Goal: Information Seeking & Learning: Learn about a topic

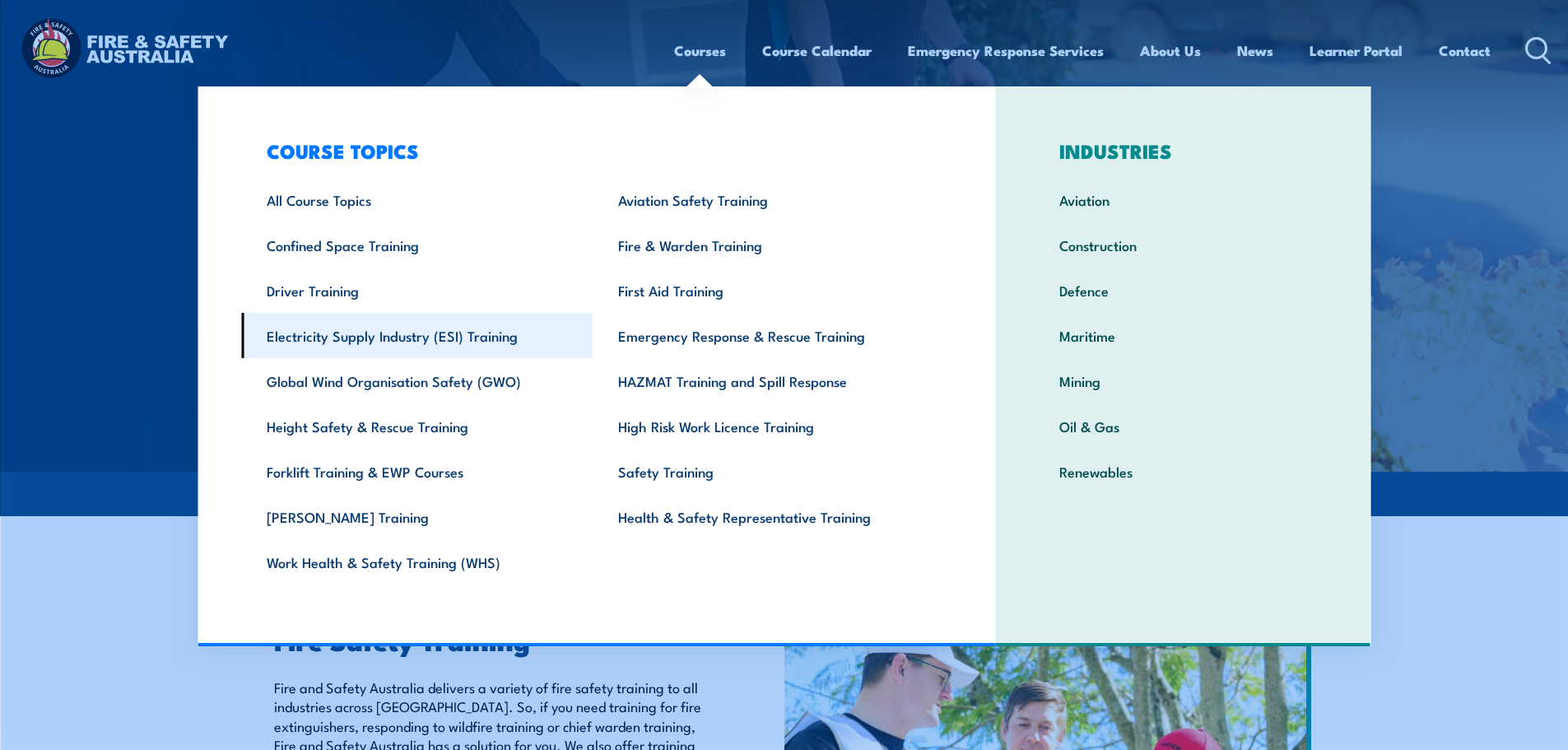
click at [393, 331] on link "Electricity Supply Industry (ESI) Training" at bounding box center [417, 336] width 352 height 45
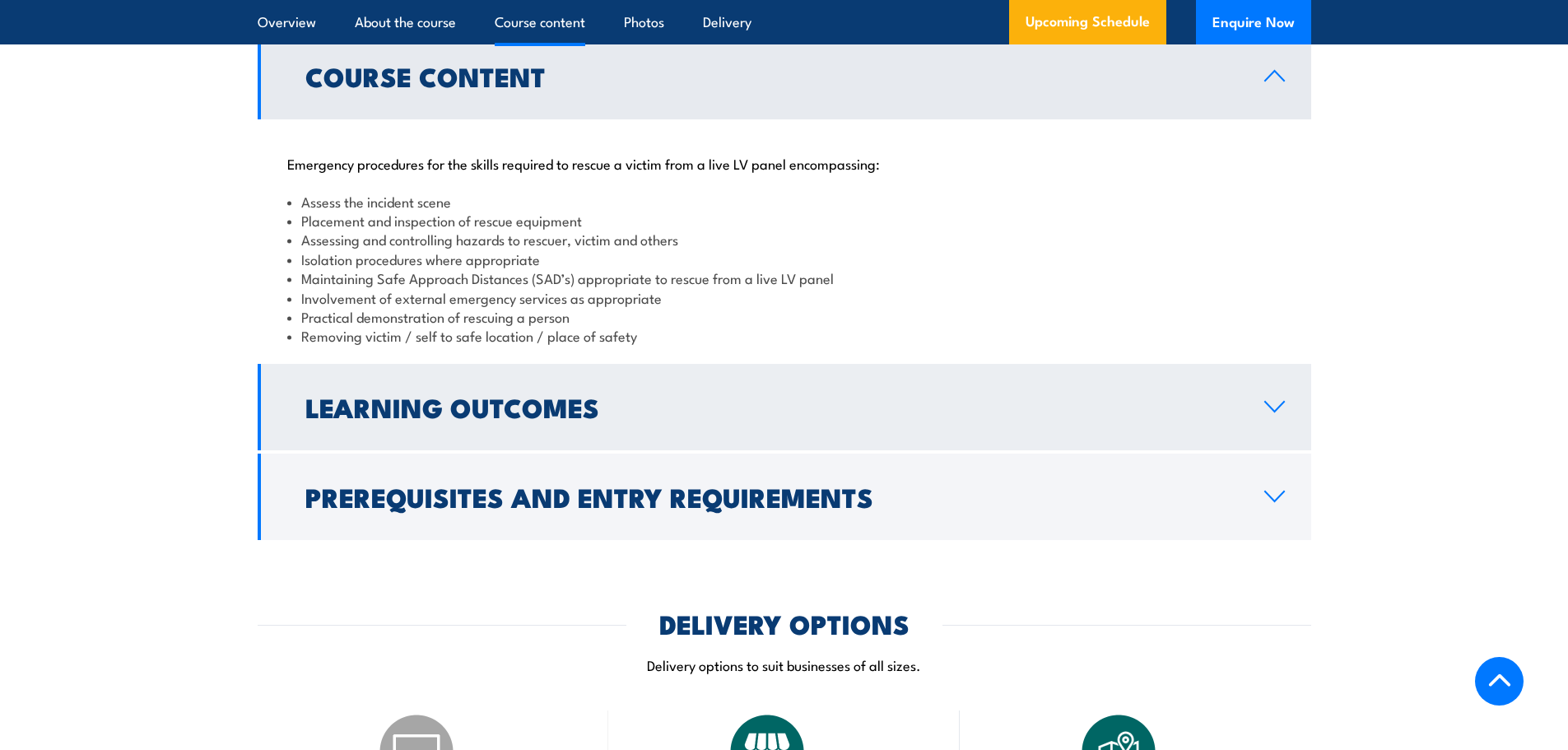
scroll to position [1590, 0]
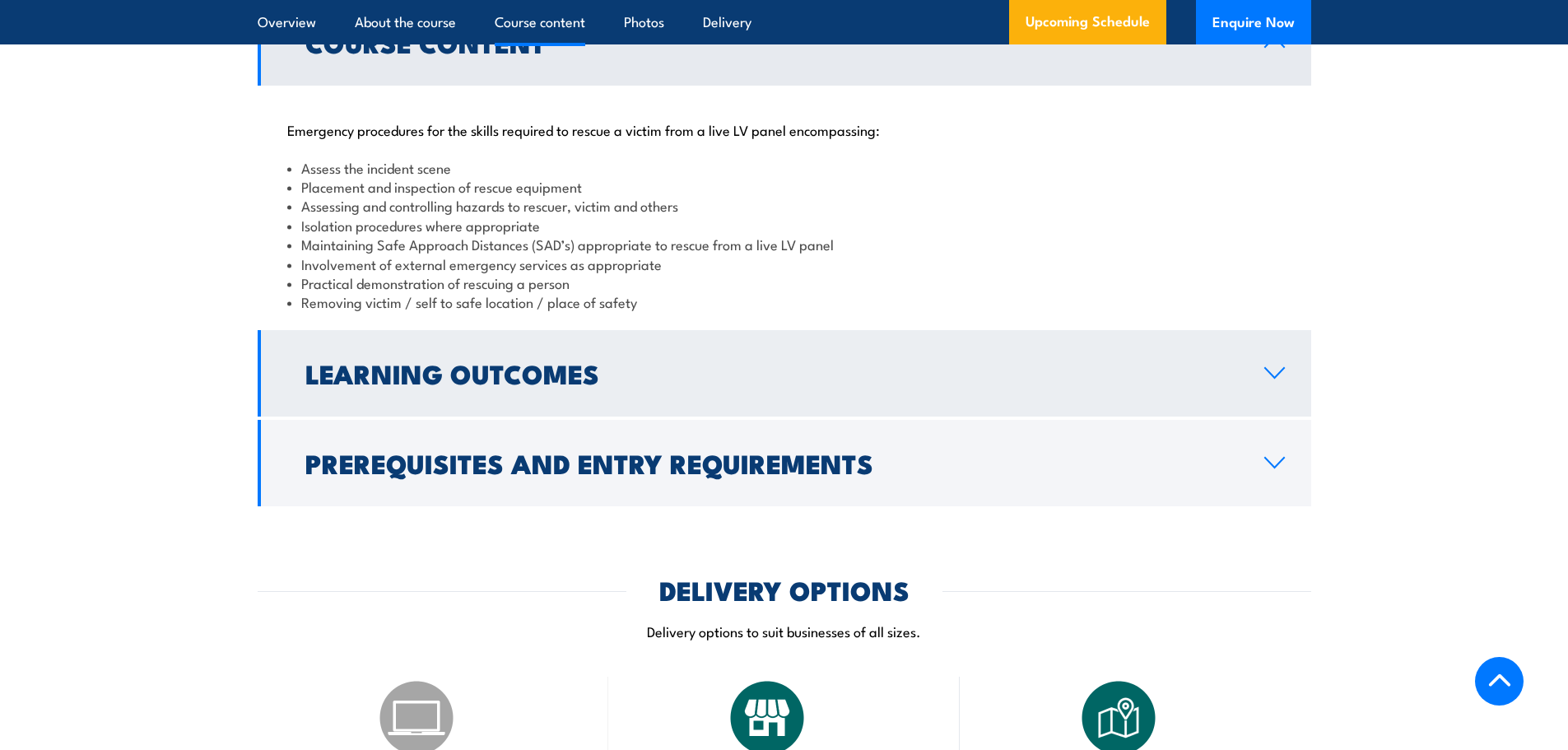
click at [843, 378] on h2 "Learning Outcomes" at bounding box center [772, 373] width 933 height 23
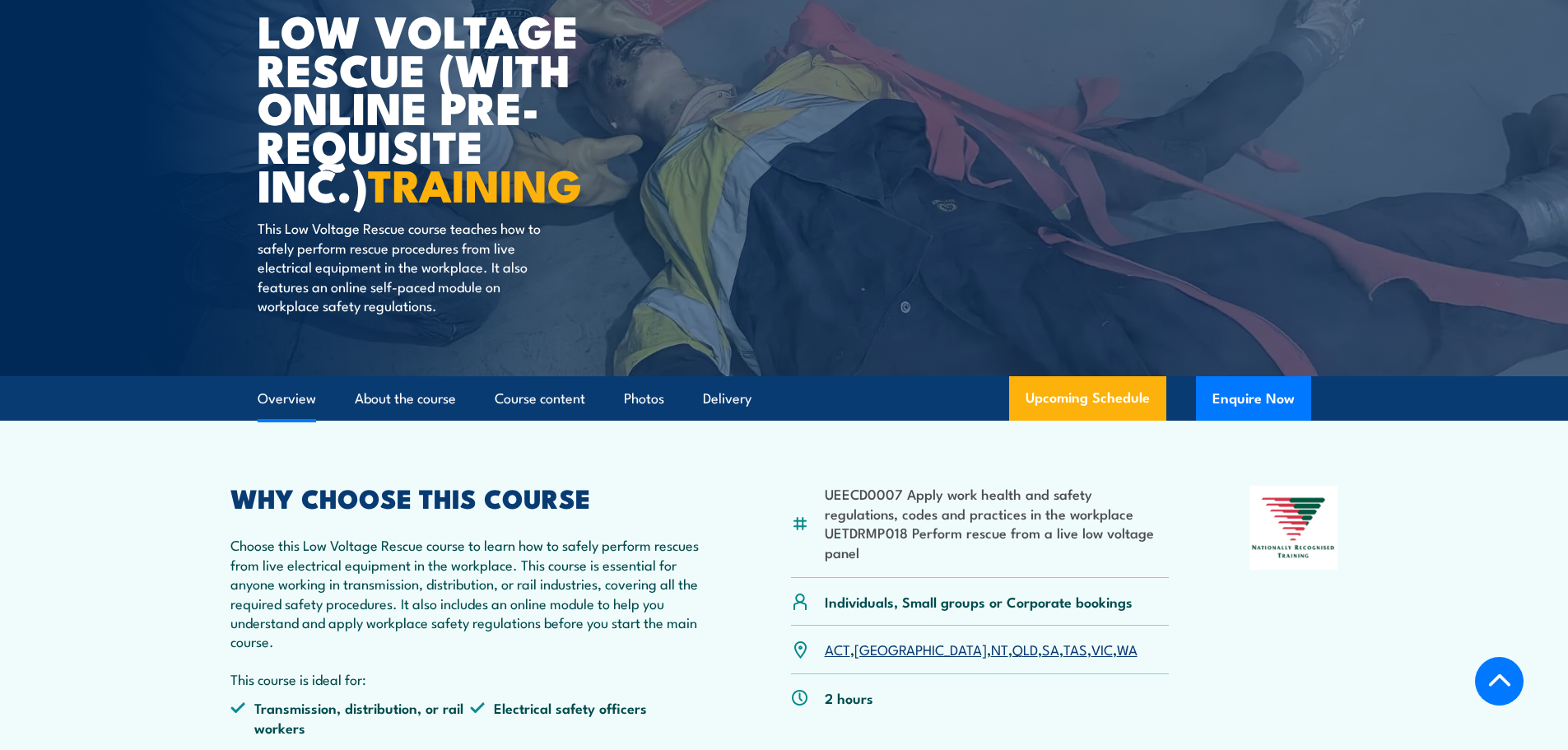
scroll to position [0, 0]
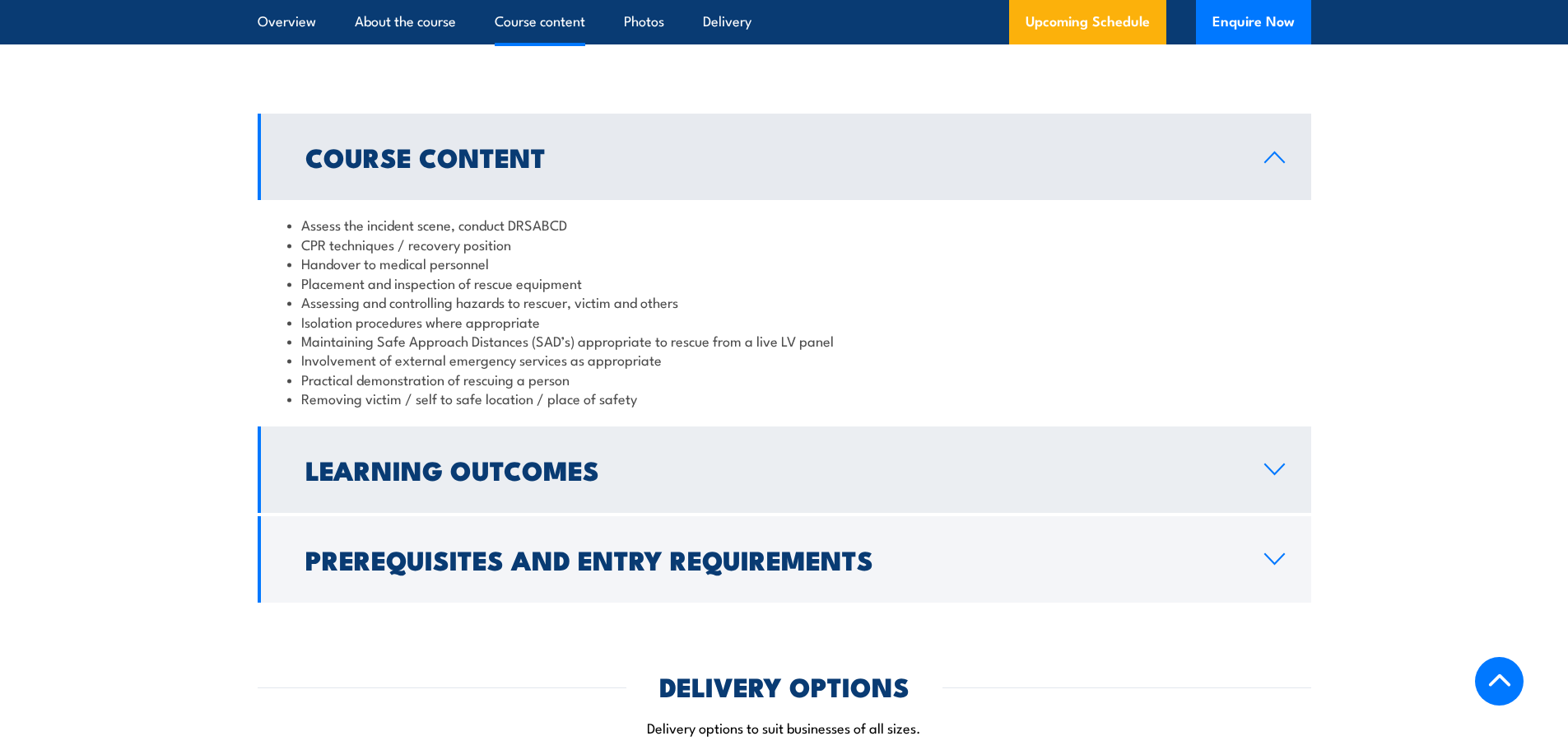
scroll to position [1590, 0]
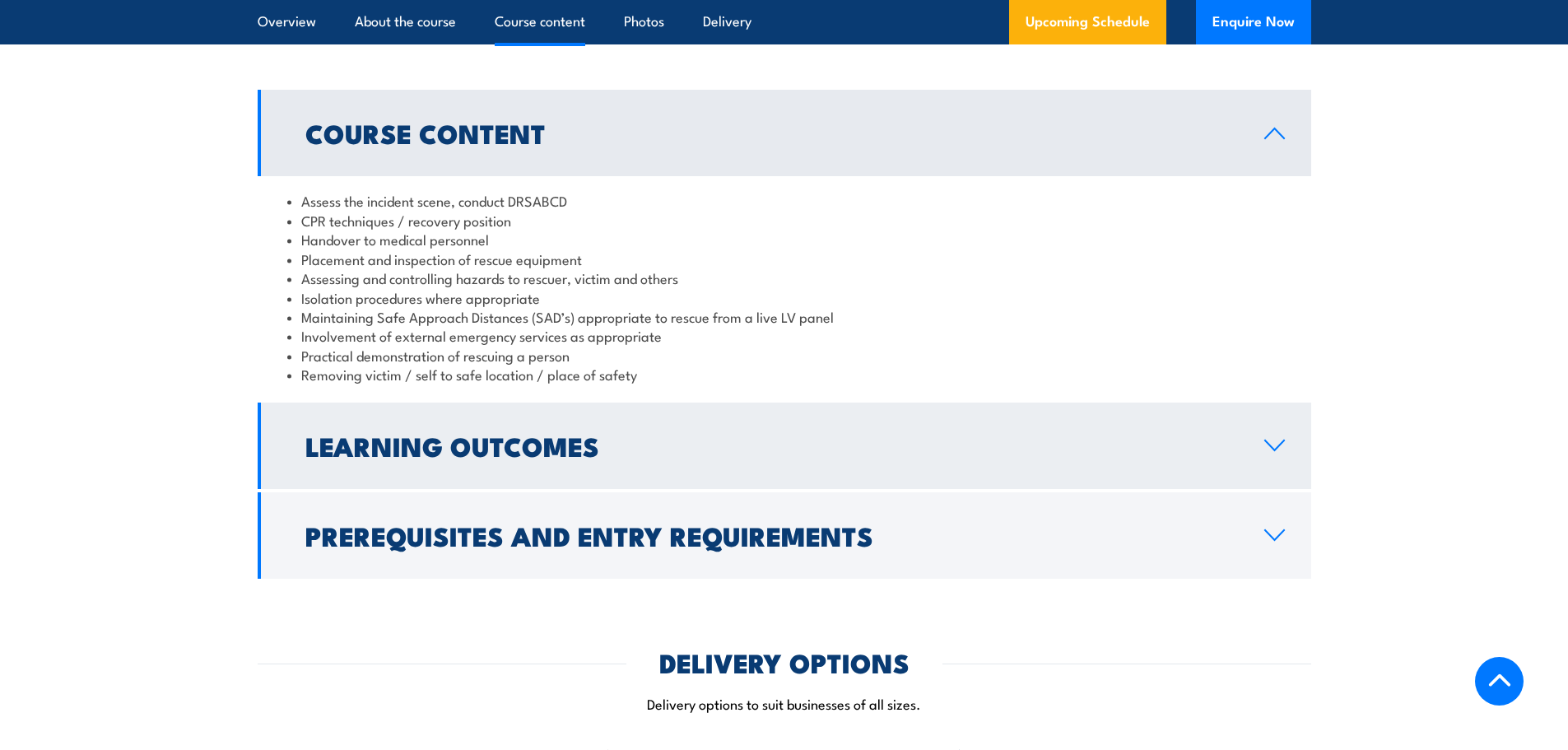
click at [670, 434] on h2 "Learning Outcomes" at bounding box center [772, 445] width 933 height 23
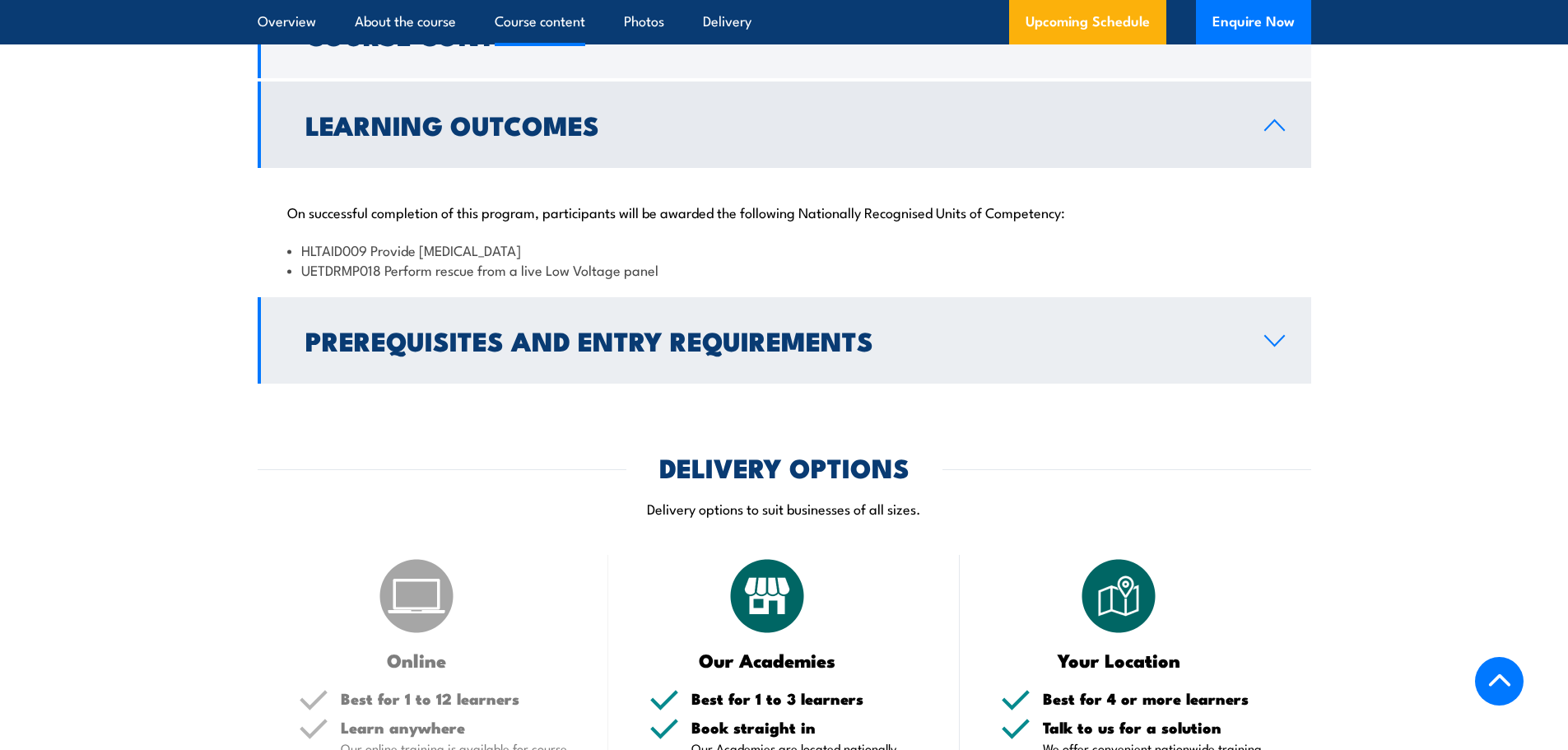
scroll to position [1701, 0]
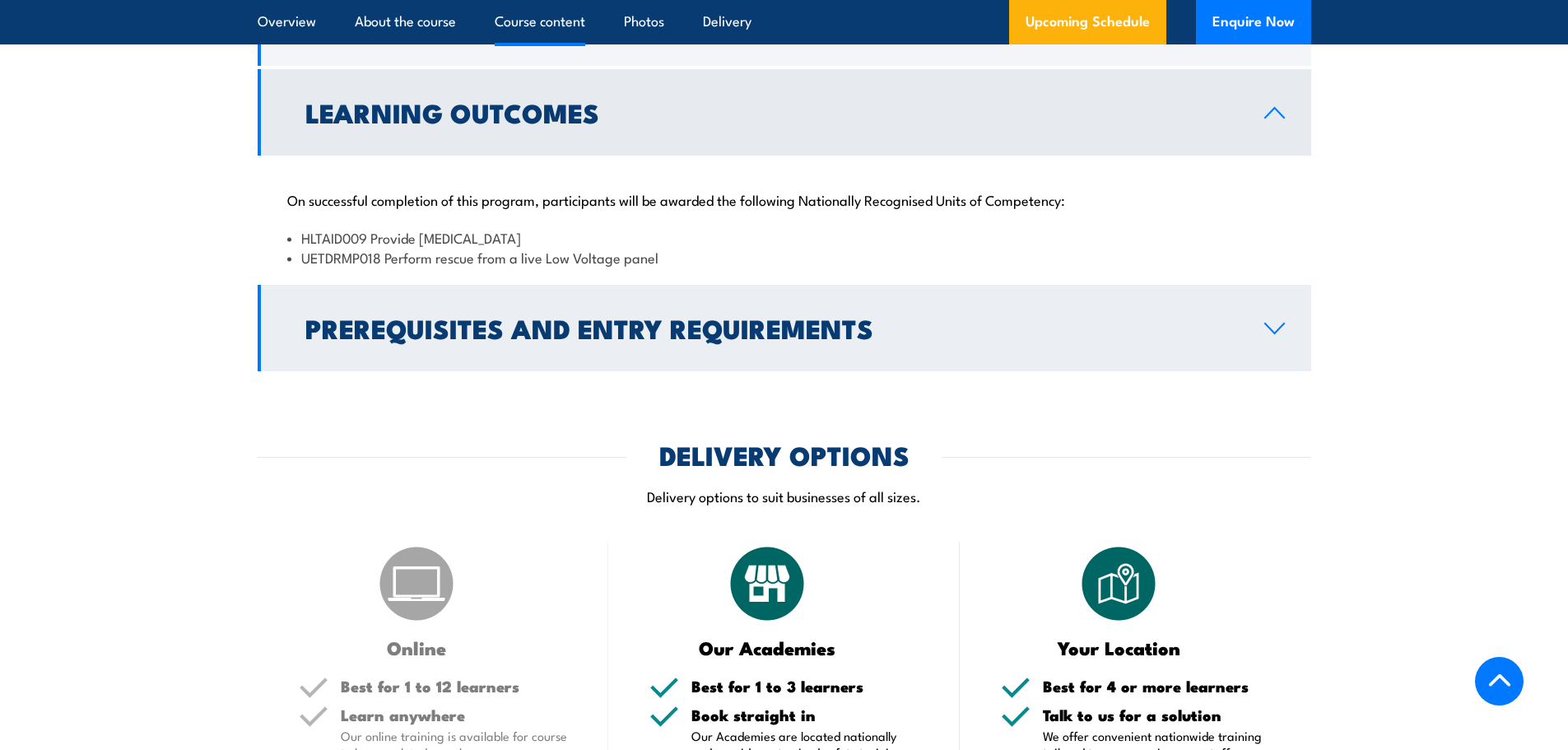
click at [644, 336] on link "Prerequisites and Entry Requirements" at bounding box center [784, 327] width 1053 height 86
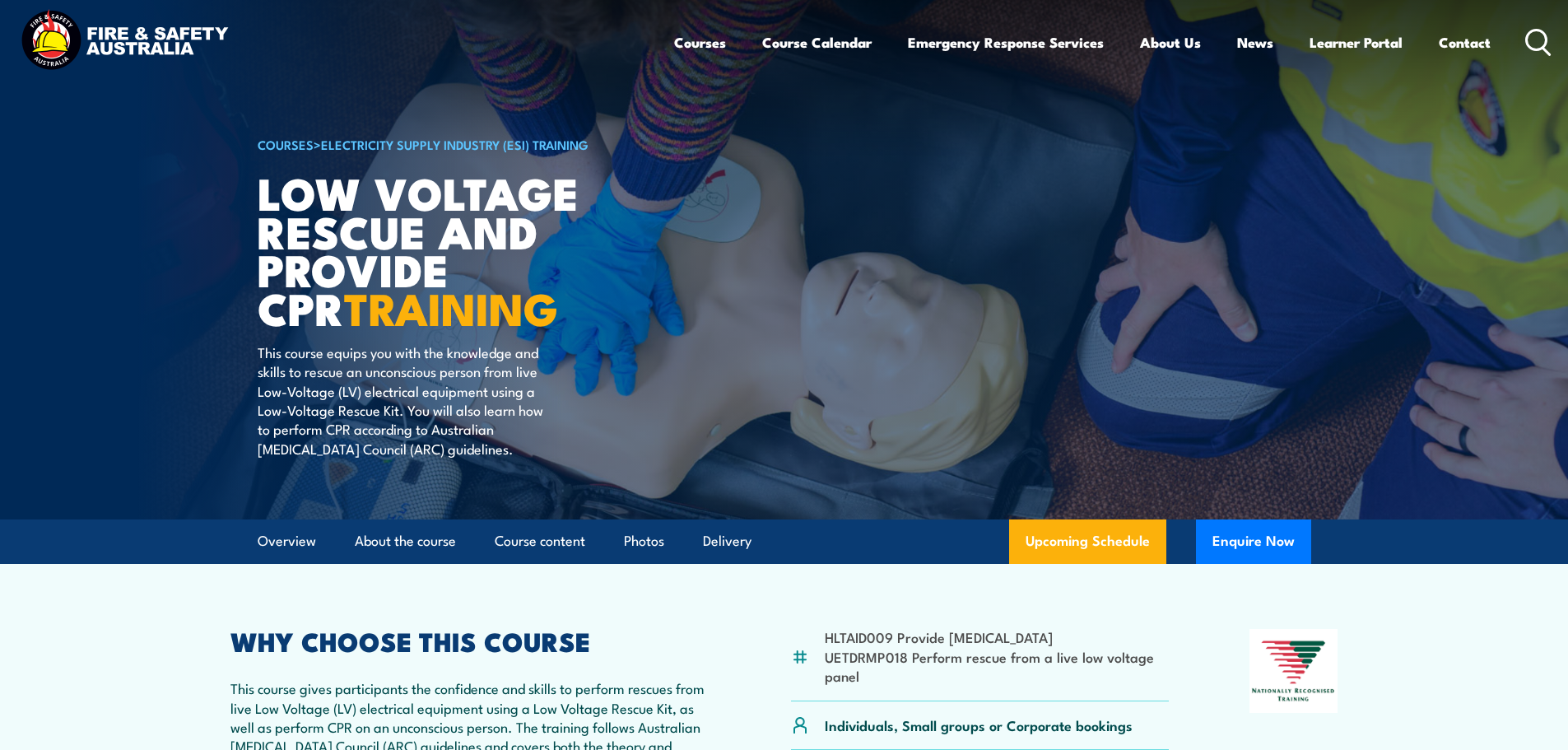
scroll to position [0, 0]
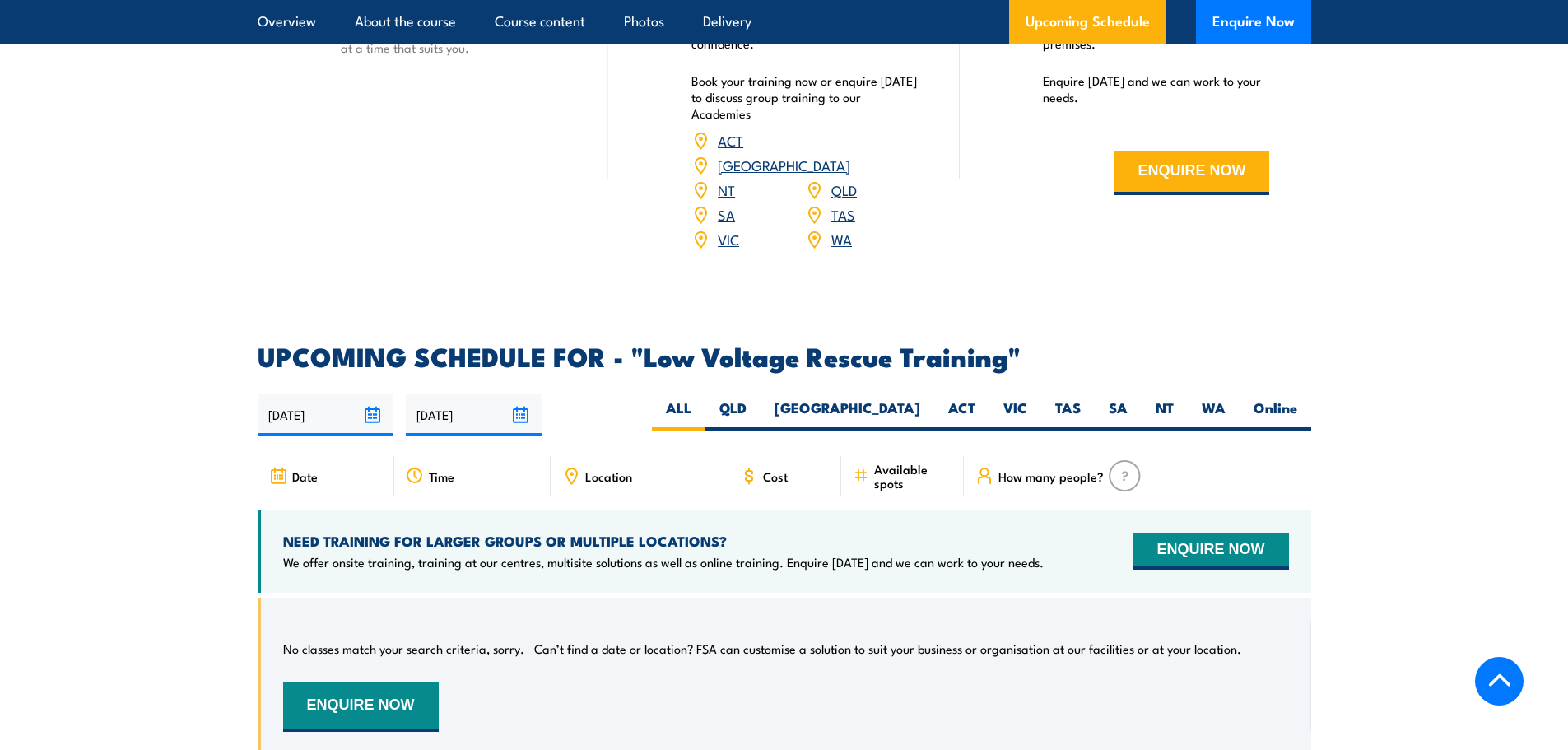
scroll to position [2304, 0]
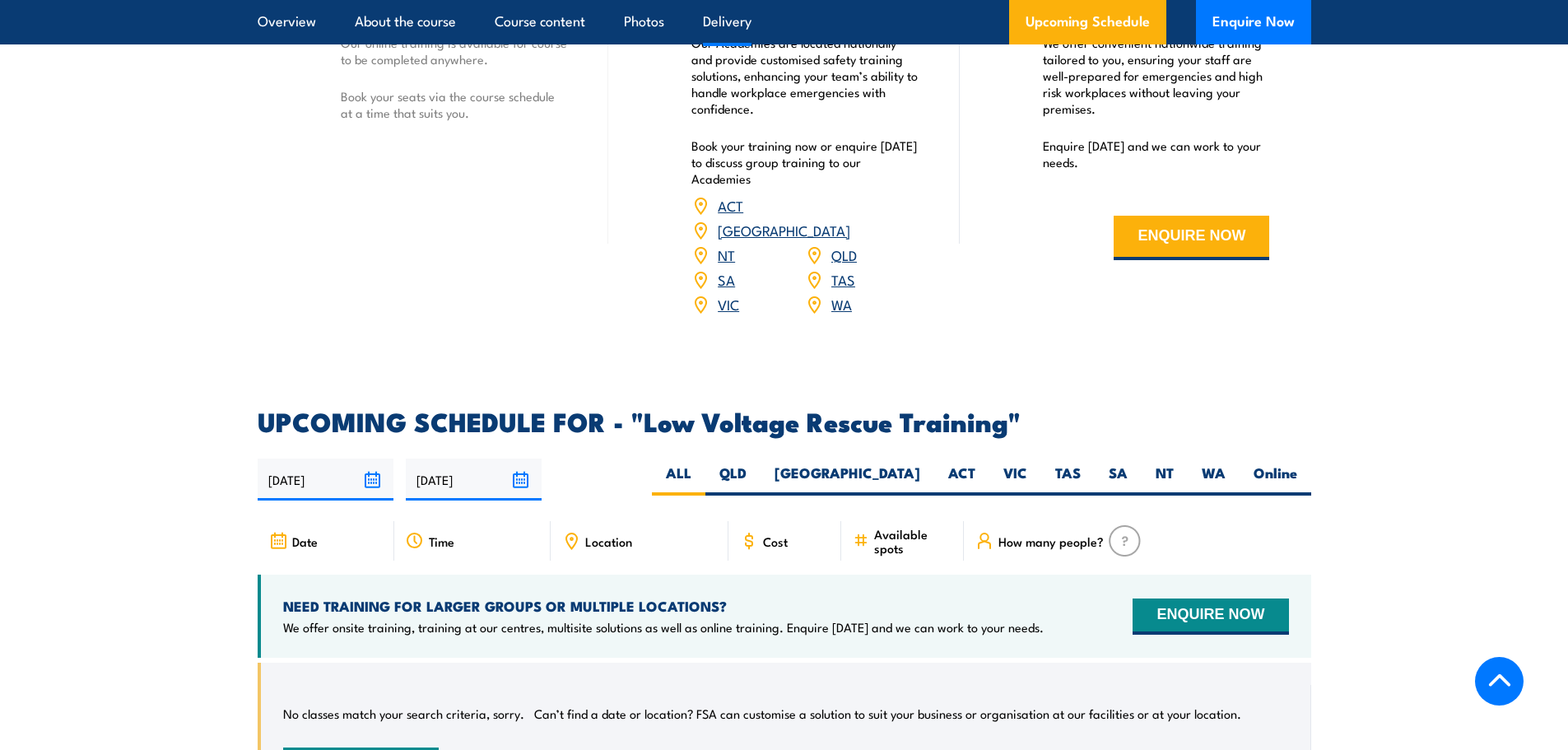
click at [778, 534] on span "Cost" at bounding box center [774, 541] width 24 height 14
click at [770, 534] on span "Cost" at bounding box center [774, 541] width 24 height 14
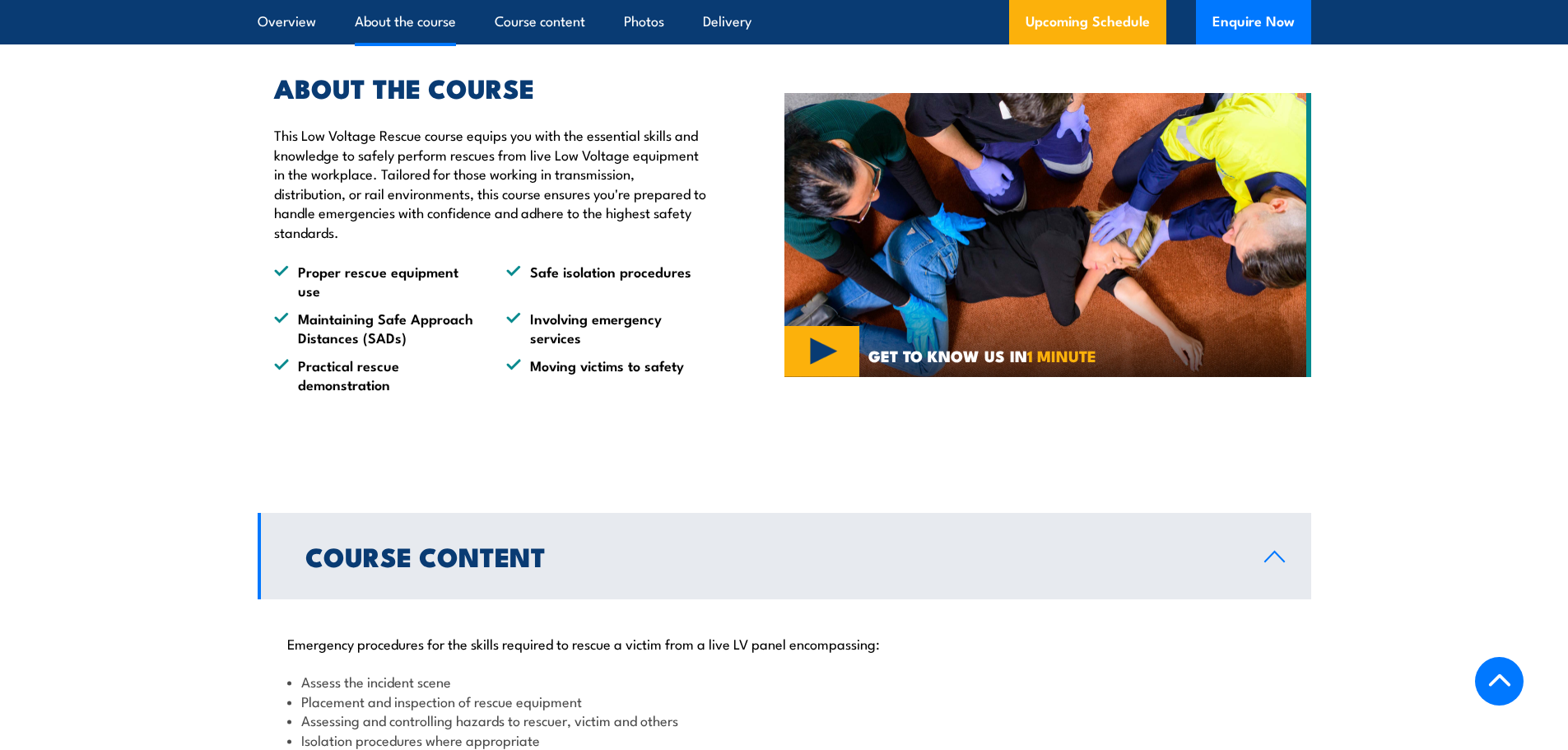
scroll to position [960, 0]
